Goal: Find specific page/section: Find specific page/section

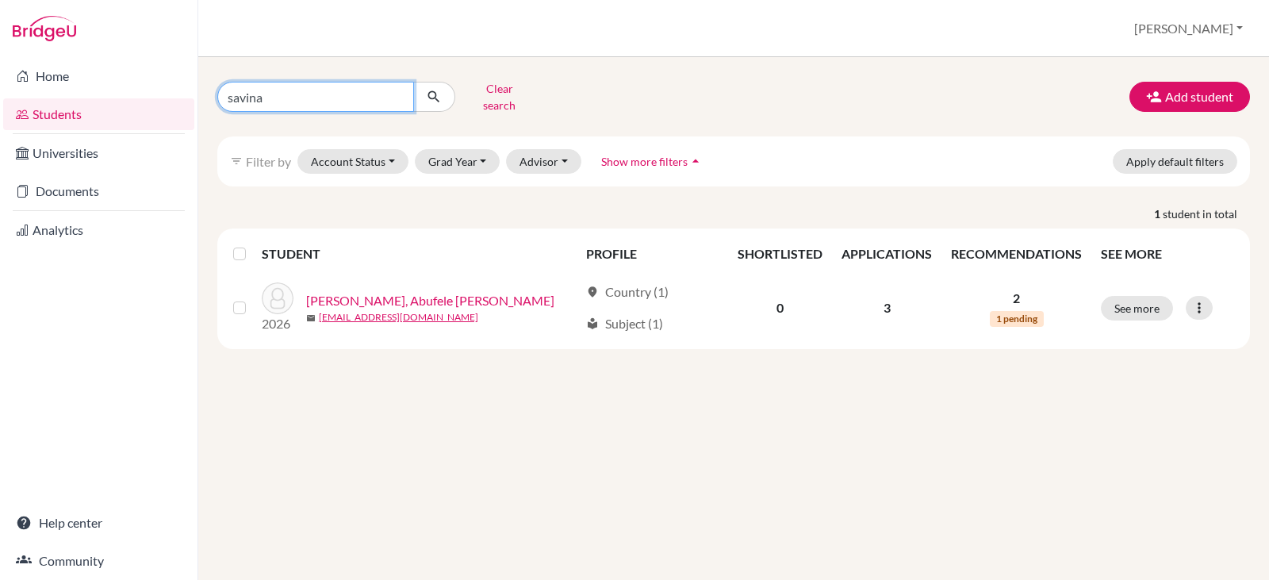
drag, startPoint x: 274, startPoint y: 100, endPoint x: 172, endPoint y: 99, distance: 102.3
click at [172, 99] on div "Home Students Universities Documents Analytics Help center Community Students o…" at bounding box center [634, 290] width 1269 height 580
type input "[PERSON_NAME]"
click at [436, 90] on icon "submit" at bounding box center [434, 97] width 16 height 16
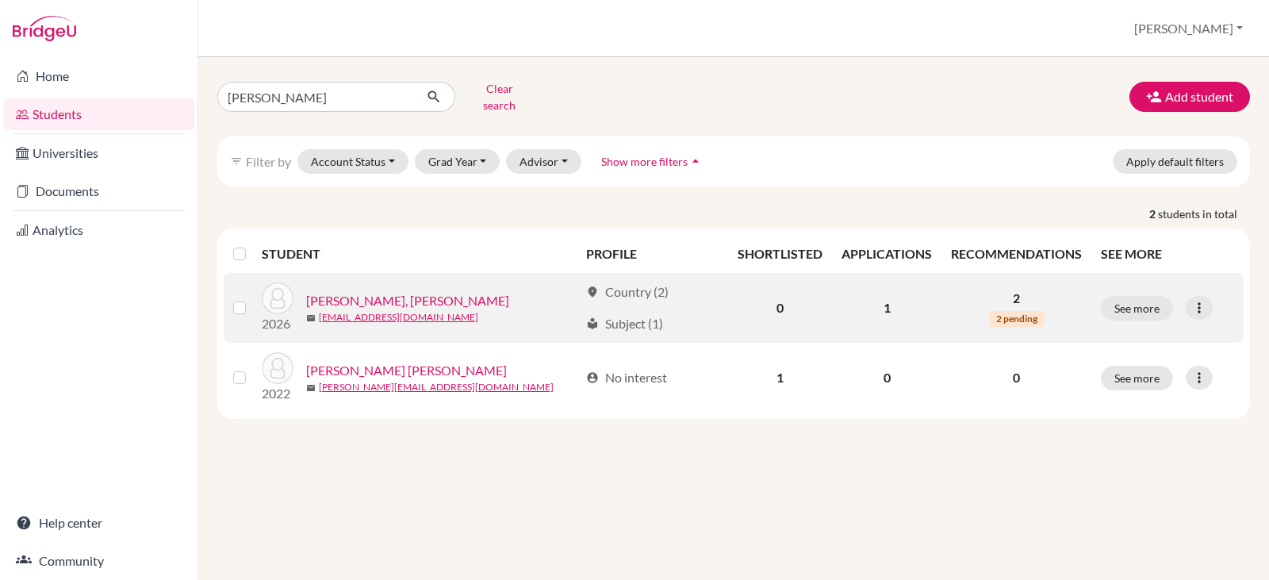
click at [397, 291] on link "[PERSON_NAME], [PERSON_NAME]" at bounding box center [407, 300] width 203 height 19
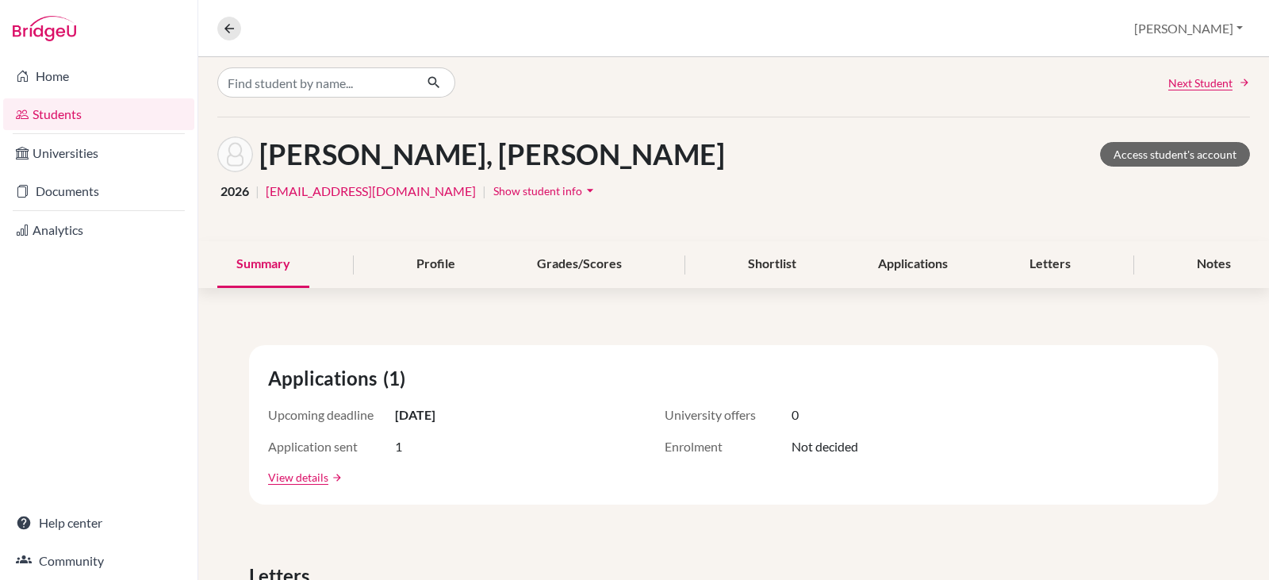
scroll to position [6, 0]
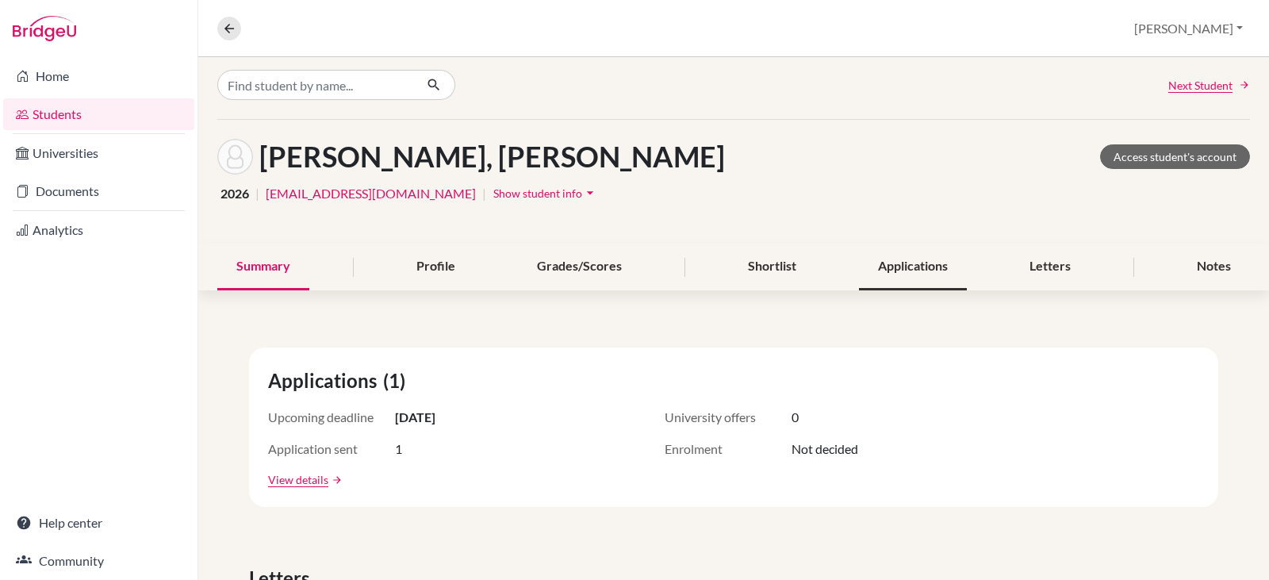
click at [891, 269] on div "Applications" at bounding box center [913, 266] width 108 height 47
